Goal: Find specific page/section

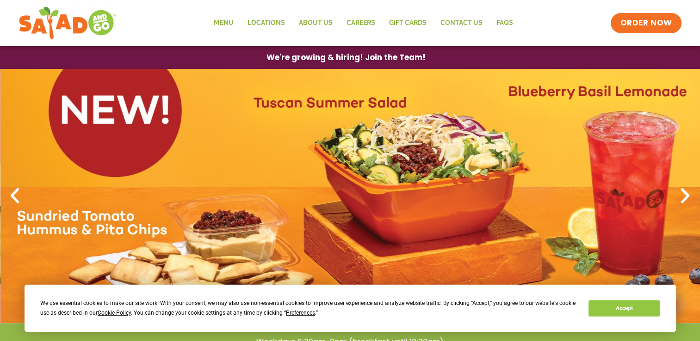
click at [680, 199] on icon "Next slide" at bounding box center [685, 196] width 20 height 20
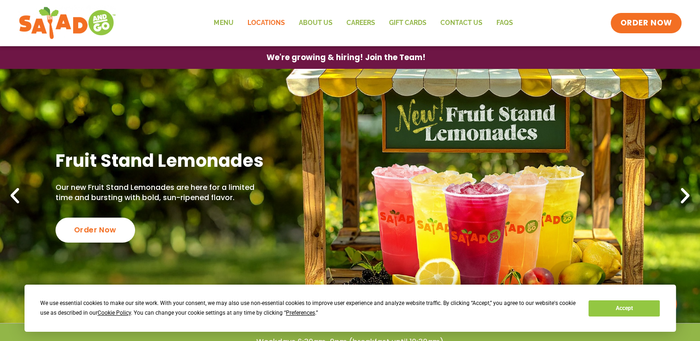
click at [268, 31] on link "Locations" at bounding box center [265, 22] width 51 height 21
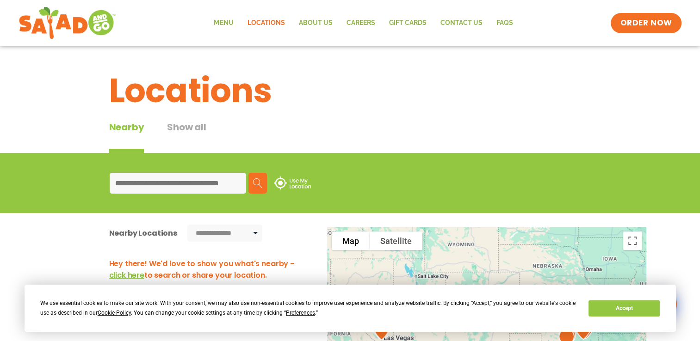
click at [143, 187] on input at bounding box center [178, 183] width 136 height 21
type input "*****"
click at [257, 190] on button "Search" at bounding box center [257, 183] width 19 height 21
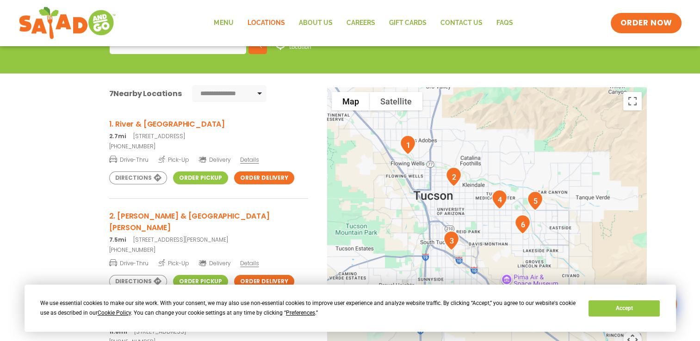
scroll to position [139, 0]
click at [120, 124] on h3 "1. River & La Cholla" at bounding box center [208, 125] width 199 height 12
